Goal: Task Accomplishment & Management: Use online tool/utility

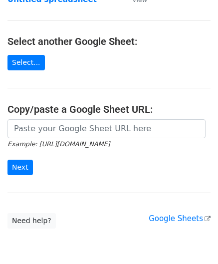
scroll to position [100, 0]
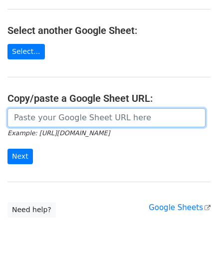
click at [50, 112] on input "url" at bounding box center [106, 117] width 198 height 19
paste input "https://docs.google.com/spreadsheets/d/1277AJD3cH_oE2QV7CU2hzK-UvVRD8Ae0bVV0sDb…"
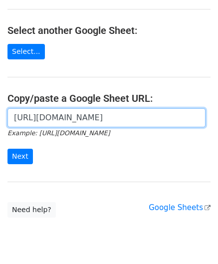
scroll to position [0, 222]
type input "https://docs.google.com/spreadsheets/d/1277AJD3cH_oE2QV7CU2hzK-UvVRD8Ae0bVV0sDb…"
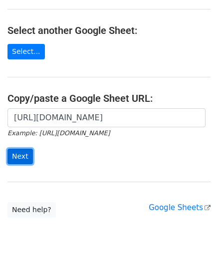
click at [22, 150] on input "Next" at bounding box center [19, 156] width 25 height 15
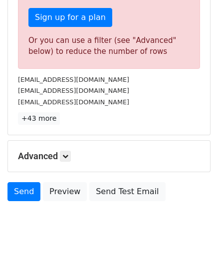
scroll to position [337, 0]
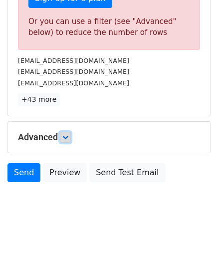
click at [64, 134] on icon at bounding box center [65, 137] width 6 height 6
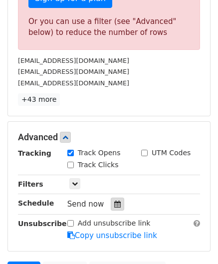
click at [114, 202] on icon at bounding box center [117, 204] width 6 height 7
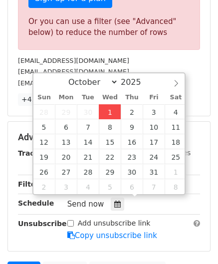
type input "[DATE] 12:00"
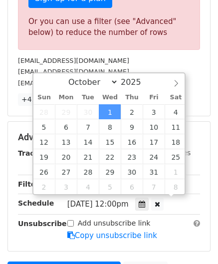
scroll to position [0, 0]
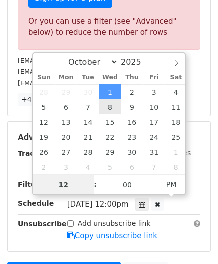
paste input "6"
type input "6"
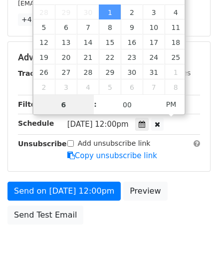
scroll to position [457, 0]
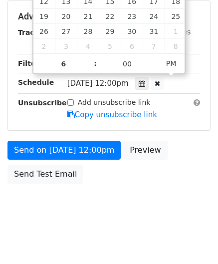
type input "[DATE] 18:00"
